Goal: Task Accomplishment & Management: Manage account settings

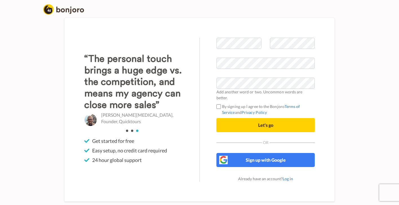
click at [260, 123] on span "Let's go" at bounding box center [265, 125] width 15 height 5
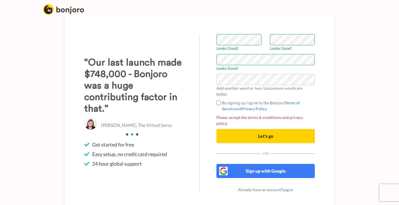
click at [260, 133] on span "Let's go" at bounding box center [265, 135] width 15 height 5
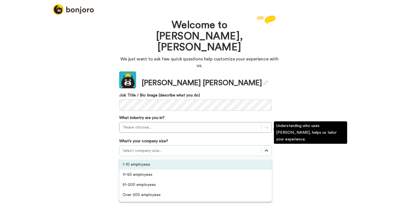
click at [266, 150] on icon at bounding box center [266, 151] width 3 height 2
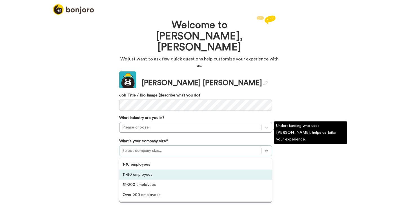
click at [143, 170] on div "11-50 employees" at bounding box center [195, 175] width 153 height 10
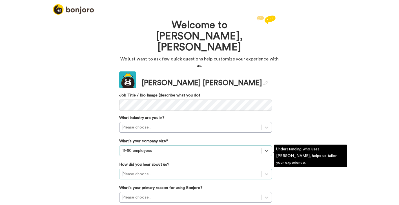
click at [145, 169] on div "Please choose..." at bounding box center [195, 174] width 153 height 11
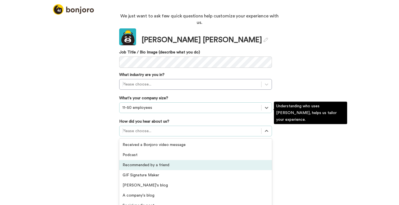
click at [146, 160] on div "Recommended by a friend" at bounding box center [195, 165] width 153 height 10
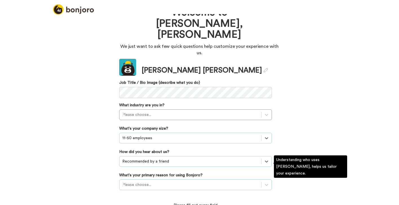
scroll to position [45, 0]
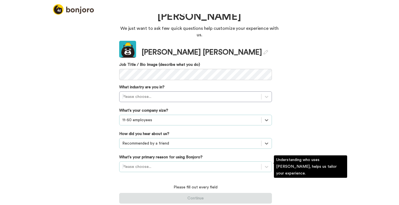
click at [146, 168] on div "Please choose..." at bounding box center [195, 167] width 153 height 11
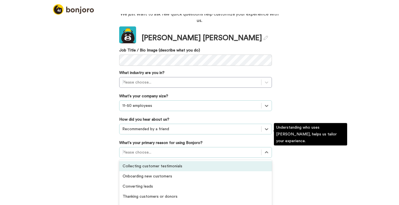
click at [131, 161] on div "Collecting customer testimonials" at bounding box center [195, 166] width 153 height 10
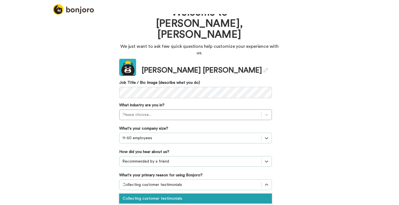
click at [138, 180] on div "option Collecting customer testimonials, selected. option Collecting customer t…" at bounding box center [195, 185] width 153 height 11
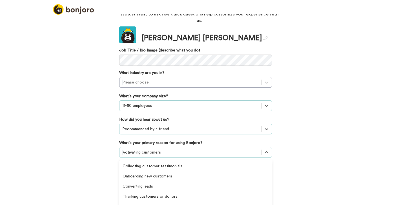
click at [130, 158] on div "option Activating customers, selected. option Activating customers selected, 6 …" at bounding box center [195, 152] width 153 height 11
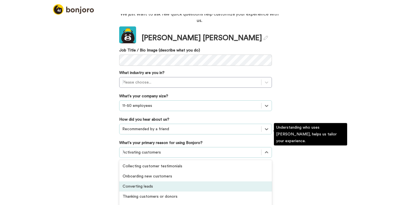
click at [132, 182] on div "Converting leads" at bounding box center [195, 187] width 153 height 10
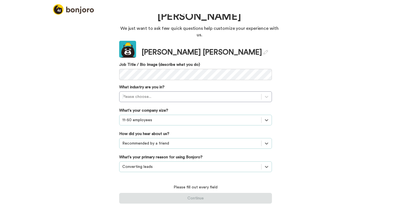
scroll to position [13, 0]
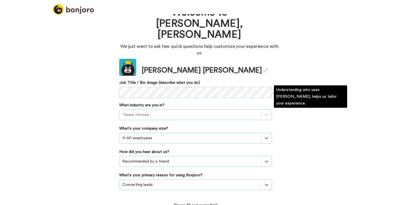
click at [135, 112] on div "Please choose..." at bounding box center [190, 115] width 136 height 6
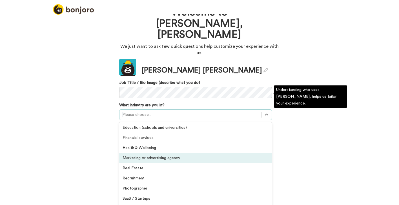
scroll to position [86, 0]
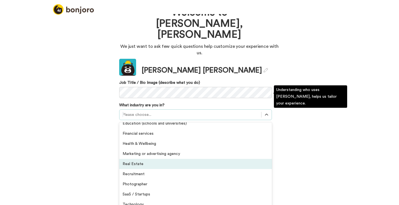
click at [136, 159] on div "Real Estate" at bounding box center [195, 164] width 153 height 10
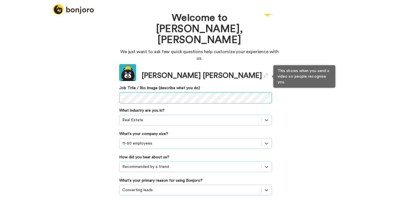
scroll to position [4, 0]
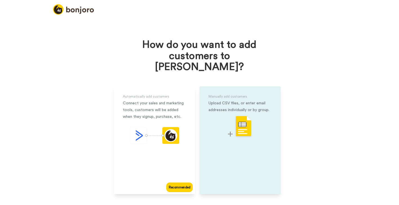
click at [231, 100] on div "Upload CSV files, or enter email addresses individually or by group." at bounding box center [239, 107] width 63 height 14
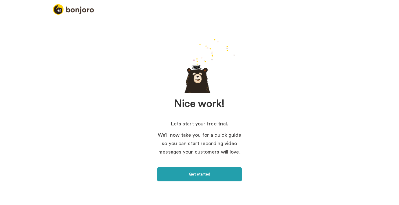
click at [194, 175] on link "Get started" at bounding box center [199, 175] width 84 height 14
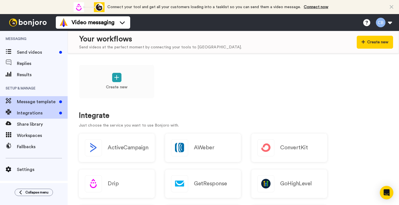
click at [33, 101] on span "Message template" at bounding box center [37, 102] width 40 height 7
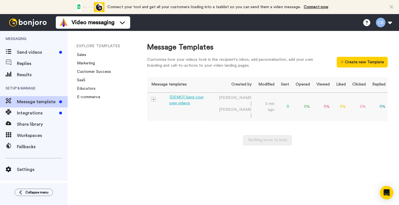
click at [184, 98] on div "[DEMO] Send your own videos" at bounding box center [190, 101] width 42 height 12
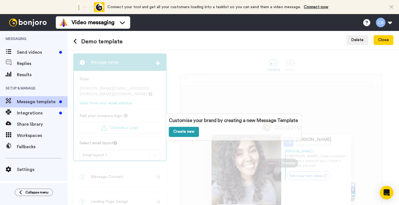
click at [182, 132] on link "Create new" at bounding box center [184, 132] width 30 height 10
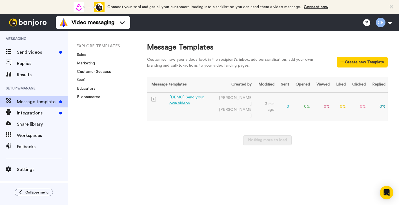
click at [175, 98] on div "[DEMO] Send your own videos" at bounding box center [190, 101] width 42 height 12
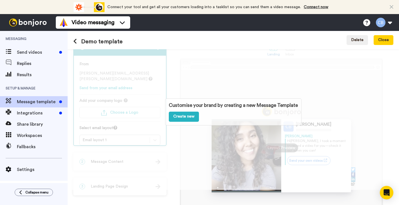
scroll to position [15, 0]
click at [380, 23] on button at bounding box center [383, 22] width 21 height 12
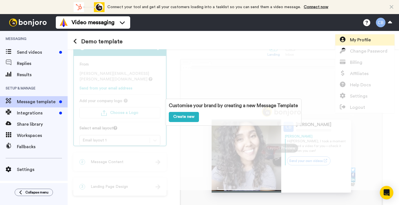
click at [359, 39] on span "My Profile" at bounding box center [360, 40] width 21 height 7
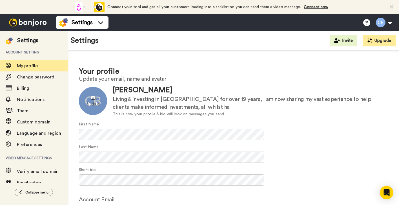
click at [92, 103] on div at bounding box center [93, 101] width 28 height 28
click at [94, 102] on div at bounding box center [93, 101] width 28 height 28
click at [104, 116] on div "Update Chris Bernard Living & investing in Mexico for over 19 years, I am now s…" at bounding box center [233, 101] width 309 height 32
click at [92, 102] on div at bounding box center [93, 101] width 28 height 28
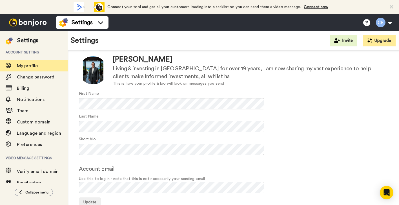
scroll to position [30, 0]
click at [173, 92] on div "First Name" at bounding box center [233, 100] width 309 height 19
click at [88, 201] on span "Update" at bounding box center [89, 203] width 13 height 4
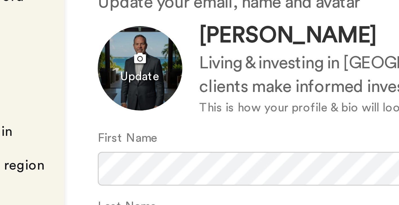
click at [79, 87] on div at bounding box center [93, 101] width 28 height 28
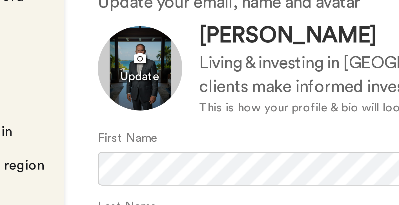
drag, startPoint x: 43, startPoint y: 17, endPoint x: 42, endPoint y: 13, distance: 4.0
click at [79, 87] on div at bounding box center [93, 101] width 28 height 28
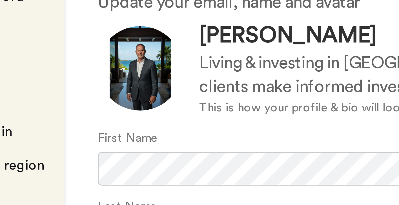
click at [68, 51] on div "Your profile Update your email, name and avatar Update [PERSON_NAME] Living & i…" at bounding box center [233, 152] width 331 height 203
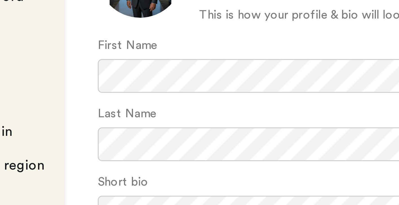
scroll to position [30, 0]
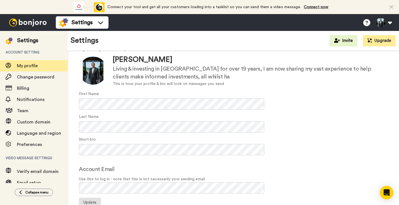
click at [90, 203] on span "Update" at bounding box center [89, 203] width 13 height 4
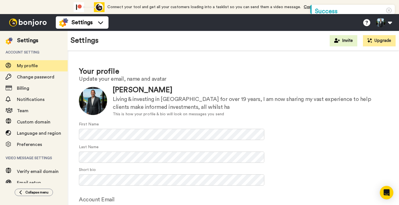
click at [170, 110] on div "Living & investing in Mexico for over 19 years, I am now sharing my vast experi…" at bounding box center [250, 103] width 275 height 16
click at [170, 106] on div "Living & investing in Mexico for over 19 years, I am now sharing my vast experi…" at bounding box center [250, 103] width 275 height 16
click at [279, 175] on div "Short bio" at bounding box center [233, 176] width 309 height 19
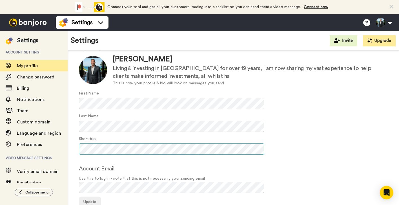
scroll to position [30, 0]
click at [202, 166] on div "Account Email Use this to log in - note that this is not necessarily your sendi…" at bounding box center [233, 179] width 309 height 28
click at [90, 201] on span "Update" at bounding box center [89, 203] width 13 height 4
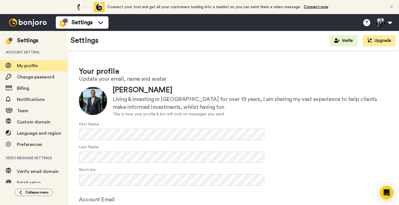
click at [24, 69] on span "My profile" at bounding box center [42, 66] width 51 height 7
click at [35, 24] on img at bounding box center [28, 23] width 42 height 8
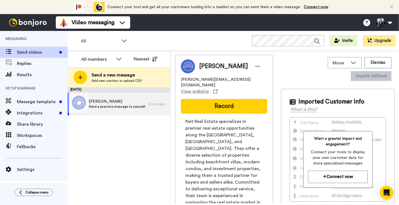
click at [114, 105] on span "Send a practice message to yourself" at bounding box center [117, 106] width 56 height 5
click at [109, 106] on span "Send a practice message to yourself" at bounding box center [117, 106] width 56 height 5
click at [106, 141] on div "October 7 Chris Send a practice message to yourself 10 min ago" at bounding box center [119, 146] width 103 height 118
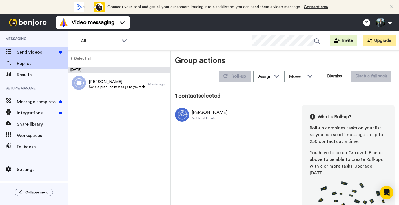
click at [30, 65] on span "Replies" at bounding box center [42, 63] width 51 height 7
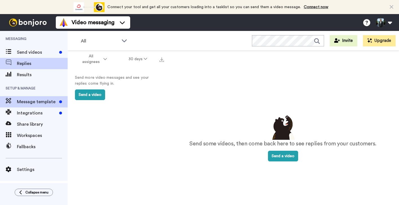
click at [39, 100] on span "Message template" at bounding box center [37, 102] width 40 height 7
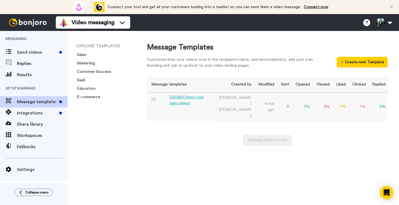
click at [190, 97] on div "[DEMO] Send your own videos" at bounding box center [190, 101] width 42 height 12
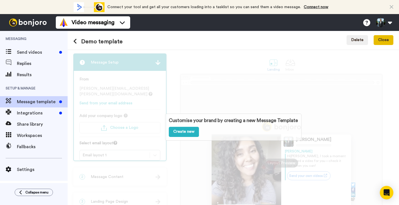
click at [382, 39] on button "Close" at bounding box center [383, 40] width 20 height 10
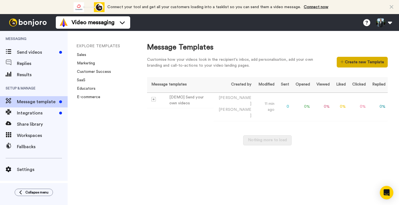
click at [351, 64] on button "Create new Template" at bounding box center [362, 62] width 51 height 11
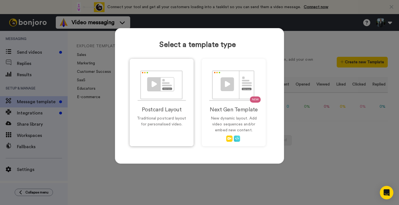
click at [151, 112] on h2 "Postcard Layout" at bounding box center [161, 110] width 52 height 6
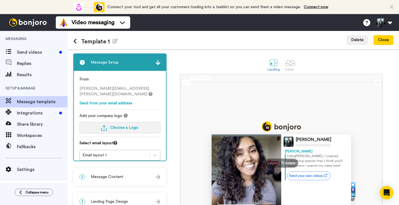
click at [135, 126] on span "Choose a Logo" at bounding box center [124, 128] width 28 height 4
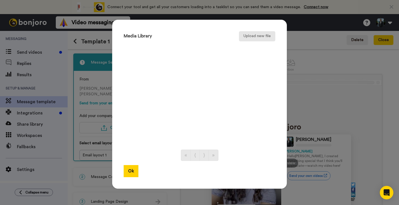
click at [248, 36] on button "Upload new file" at bounding box center [257, 36] width 36 height 10
click at [129, 170] on button "Ok" at bounding box center [131, 171] width 15 height 12
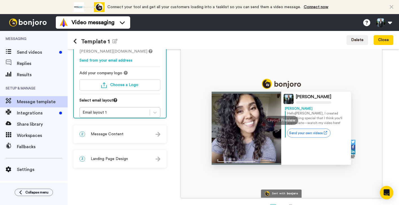
scroll to position [44, 0]
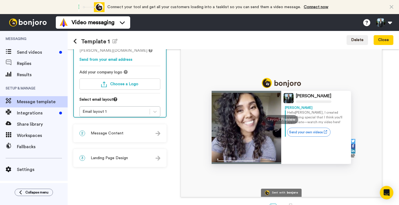
click at [276, 120] on div "Layout Preview" at bounding box center [281, 119] width 34 height 9
click at [136, 109] on div "Email layout 1" at bounding box center [115, 112] width 64 height 6
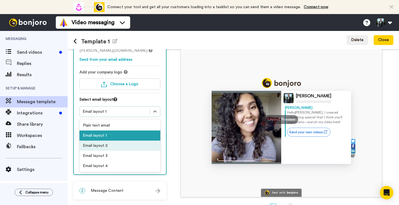
click at [103, 141] on div "Email layout 2" at bounding box center [119, 146] width 81 height 10
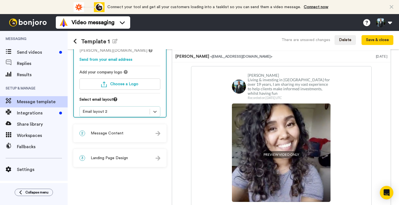
scroll to position [13, 0]
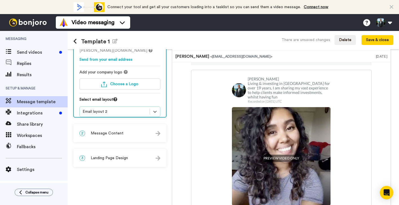
click at [93, 109] on div "Email layout 2" at bounding box center [115, 112] width 64 height 6
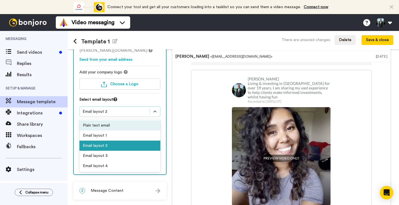
click at [95, 121] on div "Plain text email" at bounding box center [119, 126] width 81 height 10
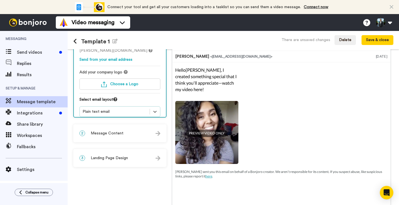
click at [96, 109] on div "Plain text email" at bounding box center [115, 112] width 64 height 6
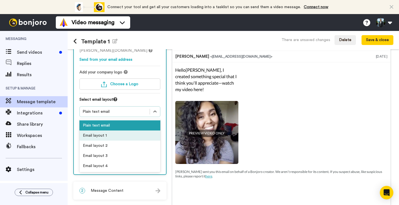
click at [96, 131] on div "Email layout 1" at bounding box center [119, 136] width 81 height 10
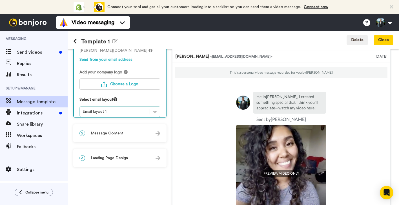
click at [97, 109] on div "Email layout 1" at bounding box center [115, 112] width 64 height 6
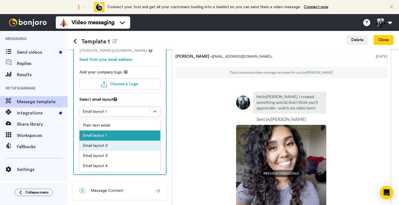
click at [100, 141] on div "Email layout 2" at bounding box center [119, 146] width 81 height 10
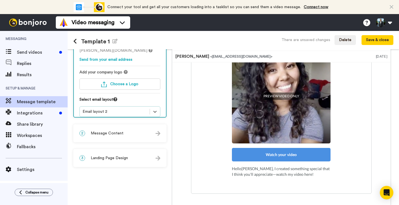
scroll to position [77, 0]
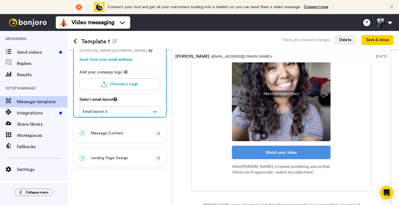
click at [248, 166] on p "Hello Tom , I created something special that I think you'll appreciate—watch my…" at bounding box center [281, 169] width 99 height 11
click at [105, 133] on span "Message Content" at bounding box center [107, 134] width 33 height 6
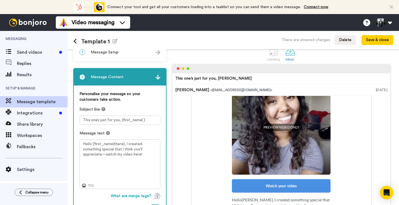
scroll to position [10, 0]
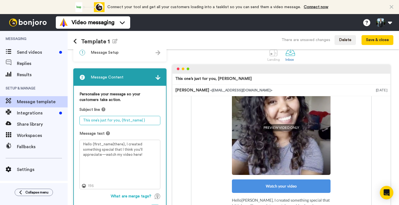
click at [140, 121] on textarea "This one’s just for you, {first_name| }" at bounding box center [119, 120] width 81 height 9
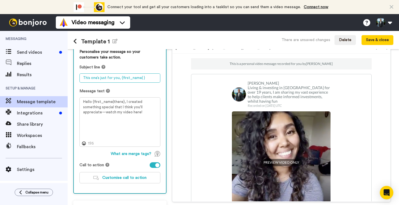
scroll to position [56, 0]
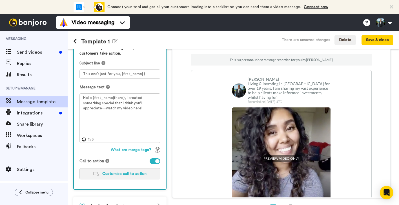
click at [125, 176] on span "Customise call to action" at bounding box center [124, 174] width 44 height 4
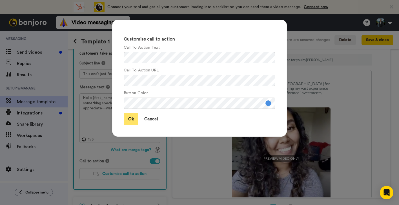
click at [132, 119] on button "Ok" at bounding box center [131, 119] width 15 height 12
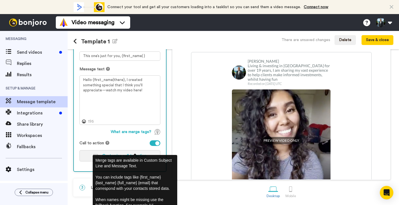
scroll to position [75, 0]
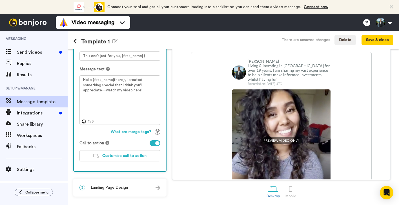
click at [90, 134] on div "What are merge tags?" at bounding box center [119, 132] width 81 height 6
click at [103, 189] on span "Landing Page Design" at bounding box center [109, 188] width 37 height 6
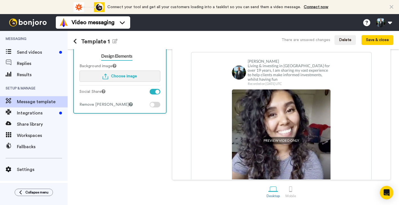
click at [114, 75] on span "Choose image" at bounding box center [124, 76] width 26 height 4
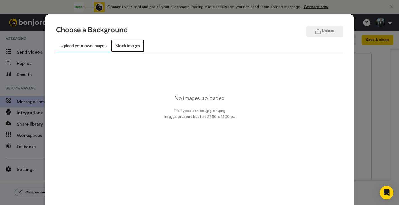
click at [123, 48] on link "Stock images" at bounding box center [127, 46] width 33 height 13
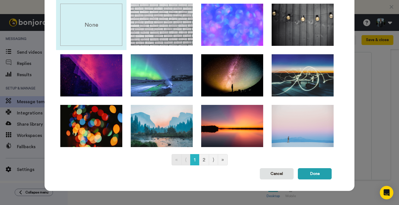
scroll to position [61, 0]
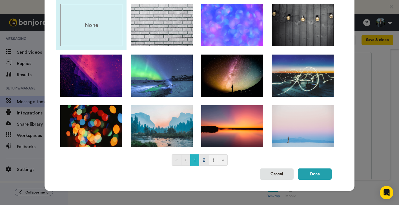
click at [203, 161] on link "2" at bounding box center [204, 160] width 10 height 11
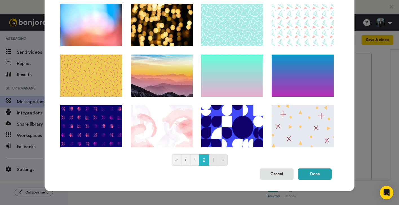
click at [213, 159] on link "⟩" at bounding box center [213, 160] width 9 height 11
click at [195, 161] on link "1" at bounding box center [194, 160] width 9 height 11
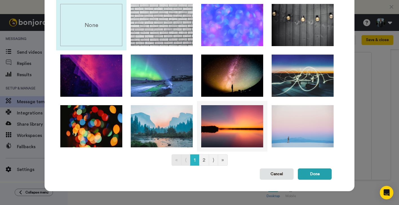
click at [221, 135] on img at bounding box center [232, 126] width 62 height 42
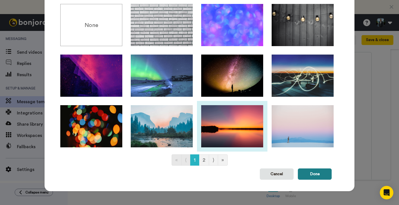
click at [315, 170] on button "Done" at bounding box center [315, 174] width 34 height 11
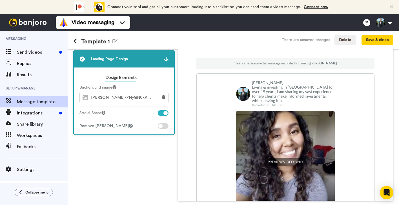
scroll to position [52, 0]
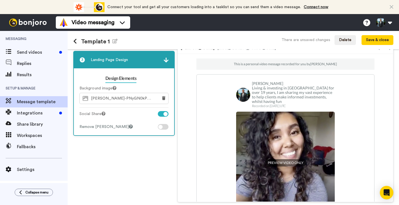
click at [165, 128] on div at bounding box center [163, 127] width 11 height 6
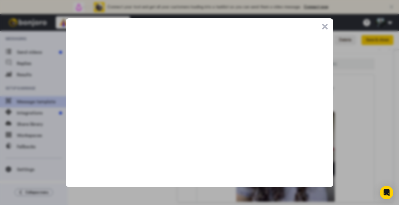
click at [324, 27] on button ".cls-1{stroke-width:0px;}" at bounding box center [325, 27] width 6 height 6
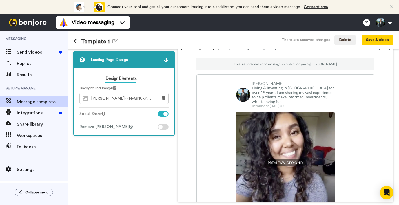
click at [161, 114] on div at bounding box center [163, 114] width 11 height 6
click at [166, 114] on div at bounding box center [163, 114] width 11 height 6
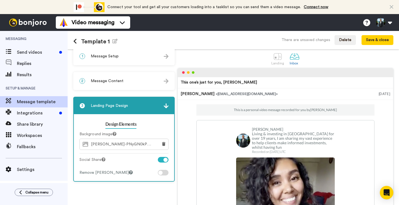
scroll to position [31, 0]
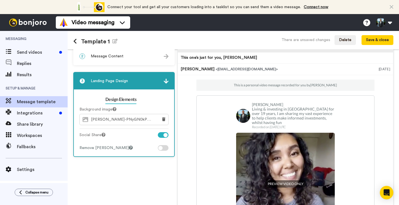
click at [166, 81] on img at bounding box center [166, 81] width 5 height 5
click at [166, 83] on img at bounding box center [166, 81] width 5 height 5
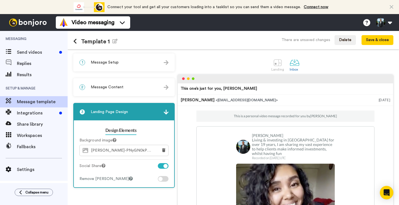
scroll to position [0, 0]
click at [122, 86] on span "Message Content" at bounding box center [107, 87] width 33 height 6
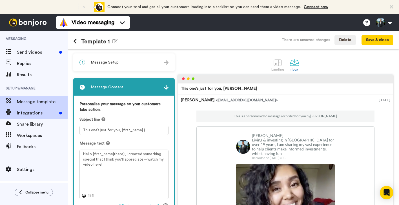
click at [41, 113] on span "Integrations" at bounding box center [37, 113] width 40 height 7
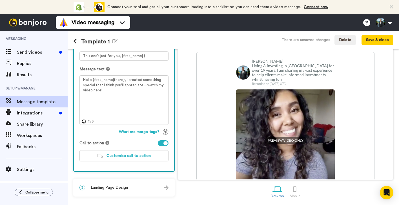
scroll to position [75, 0]
click at [294, 190] on div at bounding box center [295, 189] width 10 height 10
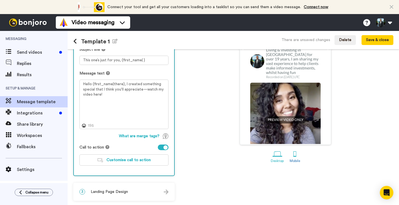
scroll to position [70, 0]
click at [277, 153] on div at bounding box center [277, 154] width 10 height 10
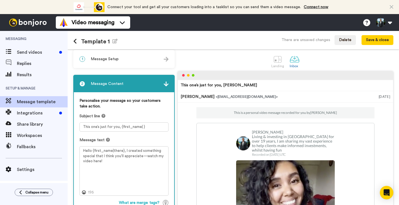
scroll to position [1, 0]
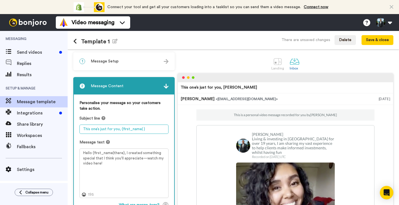
click at [106, 129] on textarea "This one’s just for you, {first_name| }" at bounding box center [123, 129] width 89 height 9
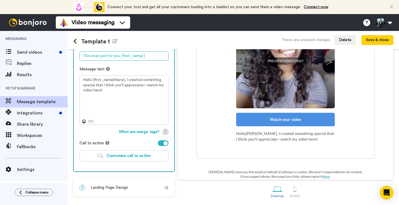
scroll to position [79, 0]
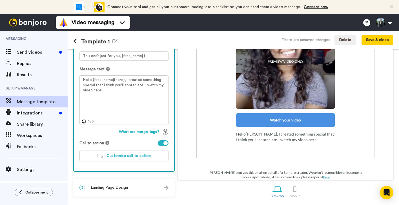
click at [283, 114] on div "Watch your video" at bounding box center [285, 121] width 99 height 14
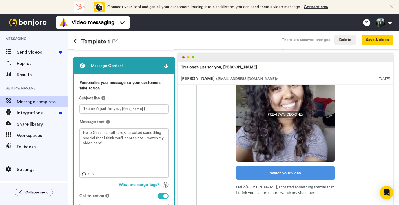
scroll to position [22, 0]
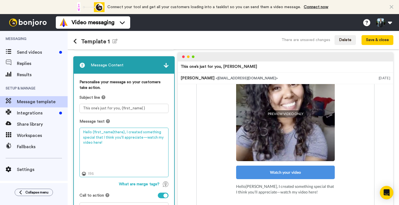
click at [120, 143] on textarea "Hello {first_name|there}, I created something special that I think you'll appre…" at bounding box center [123, 153] width 89 height 50
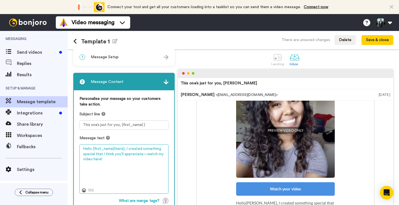
scroll to position [19, 0]
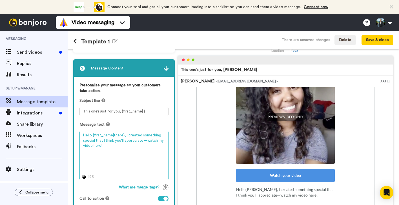
drag, startPoint x: 103, startPoint y: 146, endPoint x: 125, endPoint y: 136, distance: 24.3
click at [125, 136] on textarea "Hello {first_name|there}, I created something special that I think you'll appre…" at bounding box center [123, 156] width 89 height 50
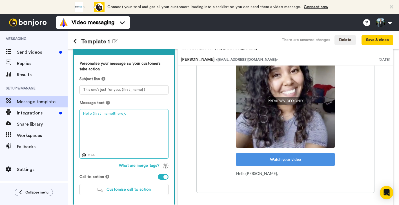
scroll to position [36, 0]
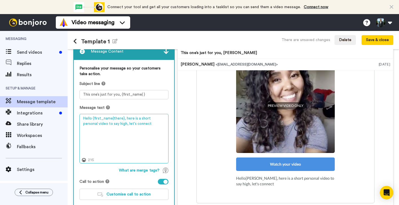
click at [111, 124] on textarea "Hello {first_name|there}, here is a short personal video to say high, let's con…" at bounding box center [123, 139] width 89 height 50
click at [163, 119] on textarea "Hello {first_name|there}, here is a short personal video to say hi, let's conne…" at bounding box center [123, 139] width 89 height 50
click at [157, 120] on textarea "Hello {first_name|there}, here is a short video to say hi, let's connect" at bounding box center [123, 139] width 89 height 50
click at [132, 125] on textarea "Hello {first_name|there}, here is a short clip to say hi, let's connect" at bounding box center [123, 139] width 89 height 50
click at [130, 125] on textarea "Hello {first_name|there}, here is a short clip to say hi, let's connect to star…" at bounding box center [123, 139] width 89 height 50
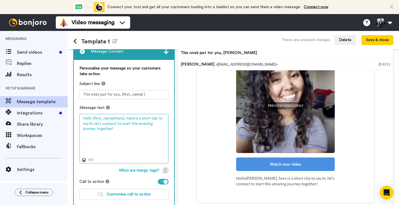
click at [109, 130] on textarea "Hello {first_name|there}, here is a short clip to say hi, let's connect to star…" at bounding box center [123, 139] width 89 height 50
click at [158, 118] on textarea "Hello {first_name|there}, here is a short clip to say hi, let's connect to star…" at bounding box center [123, 139] width 89 height 50
click at [119, 124] on textarea "Hello {first_name|there}, here is a short clip to say hi, let's connect to star…" at bounding box center [123, 139] width 89 height 50
click at [118, 133] on textarea "Hello {first_name|there}, here is a short clip to say hi, let's connect today a…" at bounding box center [123, 139] width 89 height 50
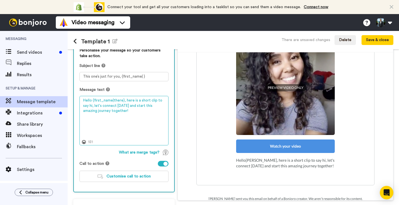
scroll to position [54, 0]
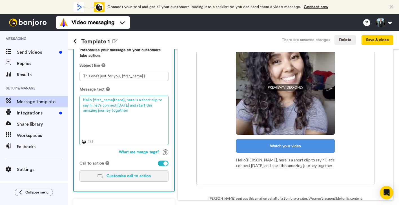
type textarea "Hello {first_name|there}, here is a short clip to say hi, let's connect today a…"
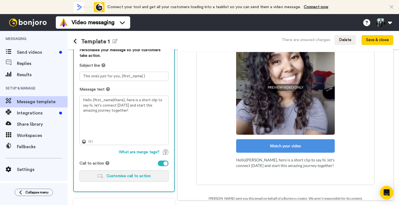
click at [128, 177] on span "Customise call to action" at bounding box center [128, 176] width 44 height 4
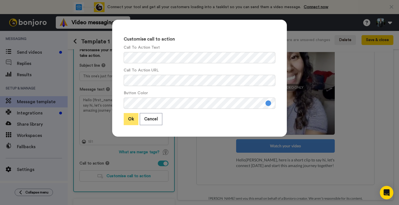
click at [132, 119] on button "Ok" at bounding box center [131, 119] width 15 height 12
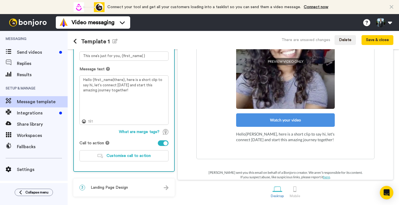
scroll to position [75, 0]
click at [294, 189] on div at bounding box center [295, 189] width 10 height 10
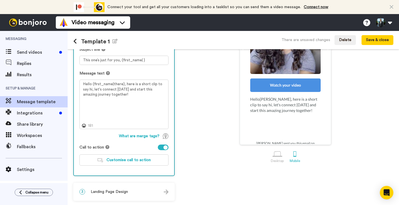
scroll to position [70, 0]
click at [95, 192] on span "Landing Page Design" at bounding box center [109, 192] width 37 height 6
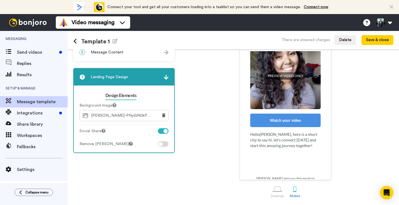
scroll to position [35, 0]
click at [166, 77] on img at bounding box center [166, 77] width 5 height 5
click at [154, 62] on div "1 Message Setup From chris.bernard@inbound.bonjoromail.com Send from your email…" at bounding box center [125, 110] width 104 height 183
click at [118, 52] on span "Message Content" at bounding box center [107, 53] width 33 height 6
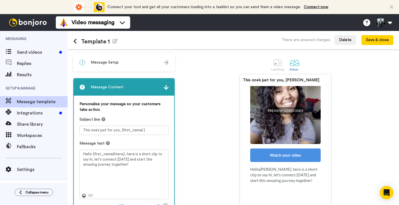
scroll to position [0, 0]
drag, startPoint x: 145, startPoint y: 131, endPoint x: 78, endPoint y: 130, distance: 67.3
click at [78, 130] on div "Personalise your message so your customers take action. Subject line This one’s…" at bounding box center [124, 171] width 100 height 150
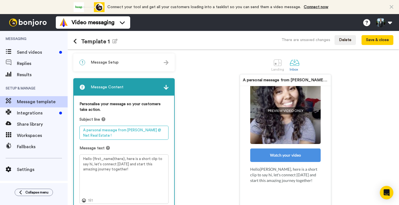
click at [98, 135] on textarea "A personal message from Chris @ Net Real Estate !" at bounding box center [123, 133] width 89 height 14
click at [138, 114] on div "Personalise your message so your customers take action." at bounding box center [123, 108] width 89 height 15
click at [165, 87] on img at bounding box center [166, 87] width 5 height 5
click at [166, 89] on img at bounding box center [166, 87] width 5 height 5
click at [196, 102] on div "A personal message from Chris @ Net Real Estate ! This is a personal video mess…" at bounding box center [285, 144] width 216 height 141
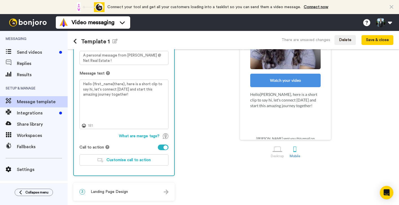
scroll to position [75, 0]
click at [276, 151] on div at bounding box center [277, 149] width 10 height 10
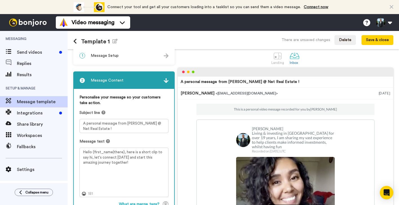
scroll to position [6, 0]
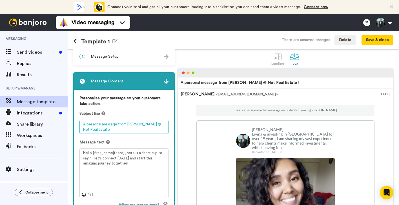
click at [83, 131] on textarea "A personal message from Chris @ Net Real Estate !" at bounding box center [123, 127] width 89 height 14
drag, startPoint x: 92, startPoint y: 132, endPoint x: 101, endPoint y: 130, distance: 9.9
click at [101, 130] on textarea "A personal message from Chris @ Net Real Estate!" at bounding box center [123, 127] width 89 height 14
click at [86, 125] on textarea "A personal message from Chris @ Net Real Estate!" at bounding box center [123, 127] width 89 height 14
click at [104, 132] on textarea "Here's a personal message from Chris @ Net Real Estate!" at bounding box center [123, 127] width 89 height 14
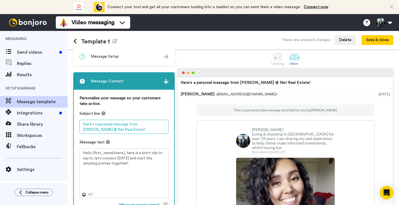
click at [131, 126] on textarea "Here's a personal message from Chris @ Net Real Estate!" at bounding box center [123, 127] width 89 height 14
click at [128, 131] on textarea "Here's a personal message from Chris @ Net Real Estate!" at bounding box center [123, 127] width 89 height 14
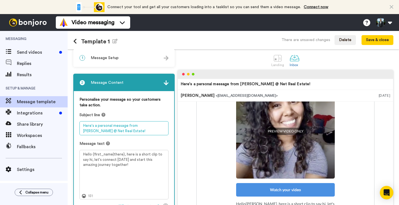
scroll to position [0, 0]
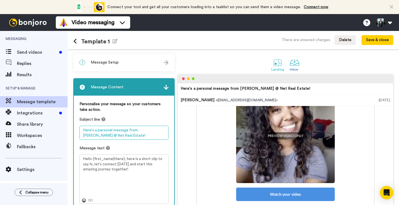
type textarea "Here's a personal message from Chris @ Net Real Estate!"
click at [277, 63] on div at bounding box center [278, 63] width 10 height 10
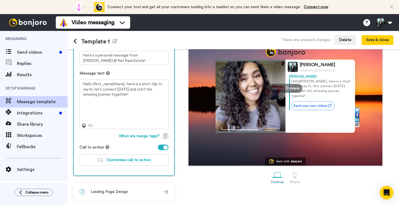
scroll to position [75, 0]
click at [110, 159] on span "Customise call to action" at bounding box center [128, 160] width 44 height 4
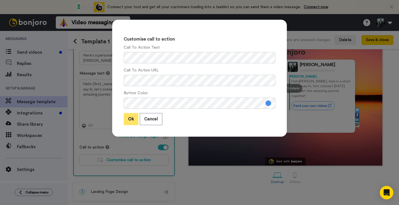
click at [131, 118] on button "Ok" at bounding box center [131, 119] width 15 height 12
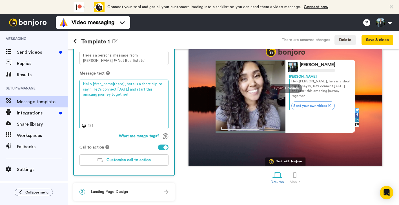
click at [133, 118] on textarea "Hello {first_name|there}, here is a short clip to say hi, let's connect today a…" at bounding box center [123, 105] width 89 height 50
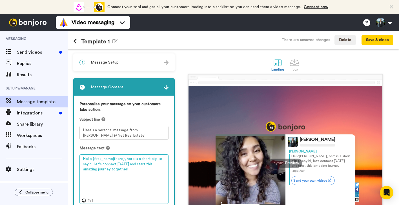
scroll to position [0, 0]
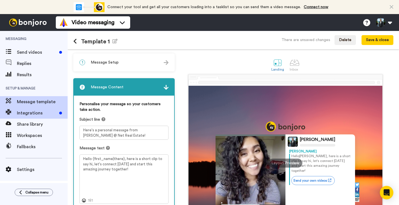
click at [28, 114] on span "Integrations" at bounding box center [37, 113] width 40 height 7
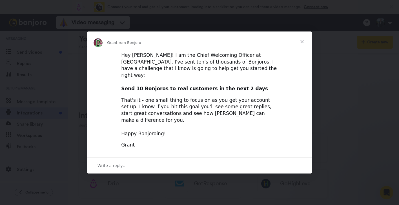
click at [23, 52] on div "Intercom messenger" at bounding box center [199, 102] width 399 height 205
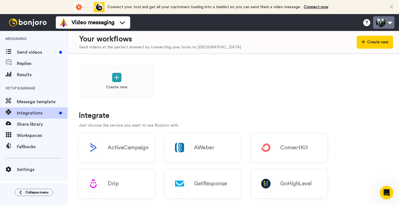
click at [380, 21] on button at bounding box center [383, 22] width 21 height 12
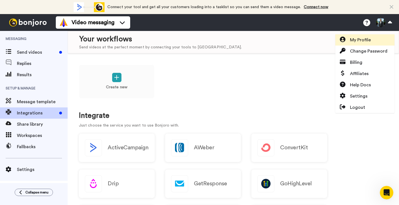
click at [369, 40] on span "My Profile" at bounding box center [360, 40] width 21 height 7
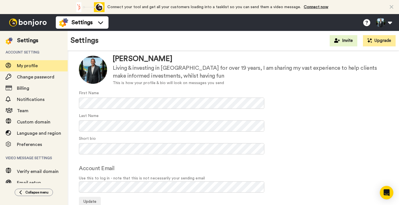
scroll to position [30, 0]
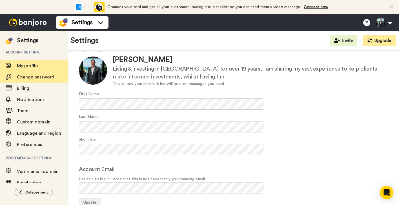
click at [23, 78] on span "Change password" at bounding box center [35, 77] width 37 height 5
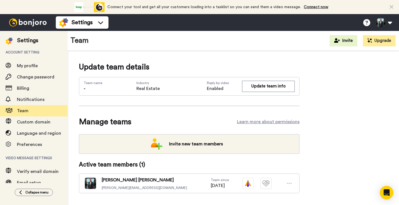
scroll to position [1, 0]
click at [116, 182] on span "[PERSON_NAME]" at bounding box center [144, 180] width 85 height 7
click at [90, 181] on img at bounding box center [90, 183] width 11 height 11
click at [190, 162] on div "Active team members ( 1 ) [PERSON_NAME] [PERSON_NAME][EMAIL_ADDRESS][DOMAIN_NAM…" at bounding box center [189, 177] width 221 height 33
click at [392, 7] on icon at bounding box center [392, 7] width 4 height 6
